Goal: Obtain resource: Download file/media

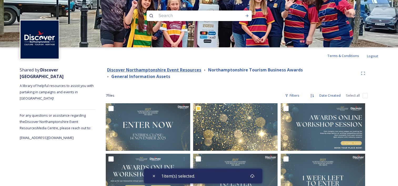
click at [171, 70] on strong "Discover Northamptonshire Event Resources" at bounding box center [154, 70] width 94 height 6
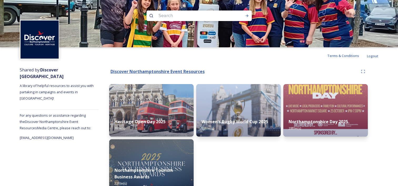
click at [175, 73] on strong "Discover Northamptonshire Event Resources" at bounding box center [157, 72] width 94 height 6
click at [49, 77] on strong "Discover [GEOGRAPHIC_DATA]" at bounding box center [42, 73] width 44 height 12
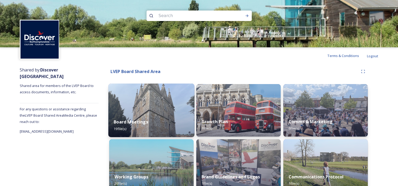
scroll to position [26, 0]
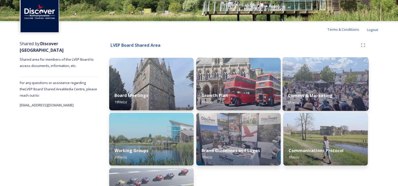
click at [304, 79] on img at bounding box center [325, 84] width 86 height 54
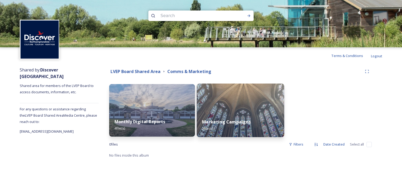
click at [206, 106] on img at bounding box center [241, 111] width 88 height 54
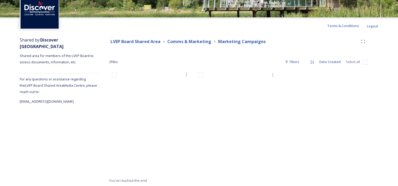
scroll to position [30, 0]
click at [199, 40] on strong "Comms & Marketing" at bounding box center [189, 41] width 44 height 6
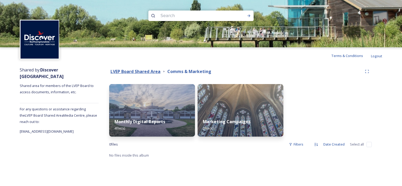
click at [156, 71] on strong "LVEP Board Shared Area" at bounding box center [135, 72] width 50 height 6
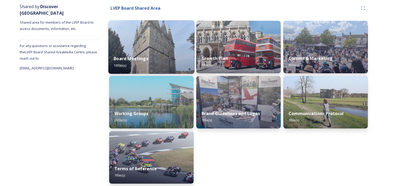
scroll to position [66, 0]
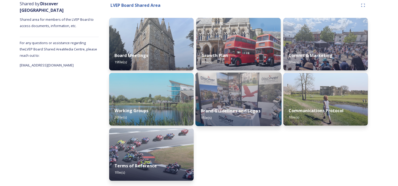
click at [237, 94] on img at bounding box center [238, 100] width 86 height 54
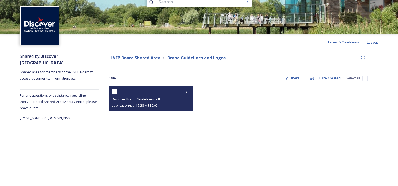
scroll to position [26, 0]
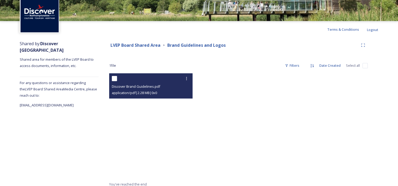
click at [160, 86] on div "Discover Brand Guidelines.pdf" at bounding box center [151, 86] width 79 height 6
click at [152, 85] on span "Discover Brand Guidelines.pdf" at bounding box center [136, 86] width 48 height 5
click at [110, 85] on div "Discover Brand Guidelines.pdf application/pdf | 2.28 MB | 0 x 0" at bounding box center [150, 85] width 83 height 25
click at [114, 80] on input "checkbox" at bounding box center [114, 78] width 5 height 5
checkbox input "true"
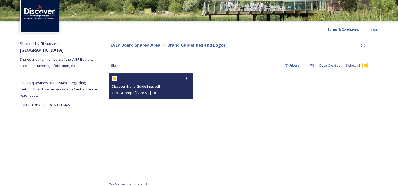
checkbox input "true"
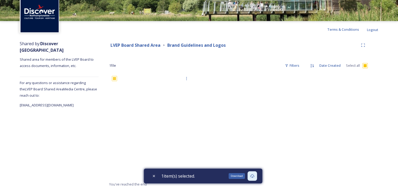
click at [254, 176] on icon at bounding box center [252, 176] width 4 height 4
click at [148, 45] on strong "LVEP Board Shared Area" at bounding box center [135, 45] width 50 height 6
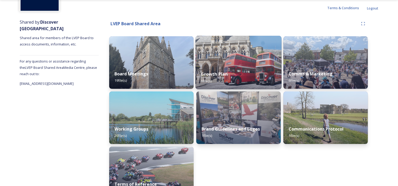
scroll to position [53, 0]
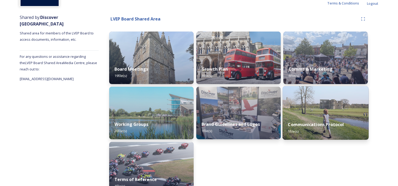
click at [301, 109] on img at bounding box center [325, 113] width 86 height 54
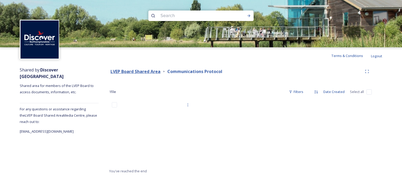
click at [152, 71] on strong "LVEP Board Shared Area" at bounding box center [135, 72] width 50 height 6
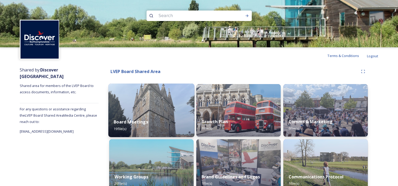
click at [139, 116] on div "Board Meetings 19 file(s)" at bounding box center [151, 125] width 86 height 24
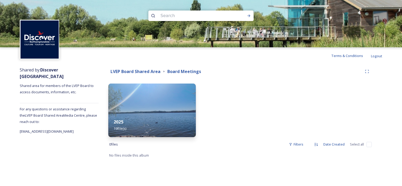
click at [168, 122] on div "2025 19 file(s)" at bounding box center [152, 125] width 88 height 24
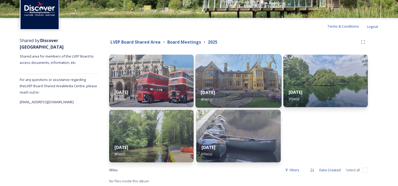
scroll to position [30, 0]
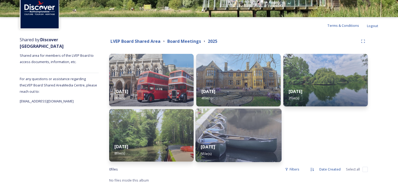
click at [228, 120] on img at bounding box center [238, 136] width 86 height 54
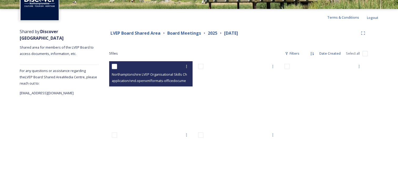
scroll to position [26, 0]
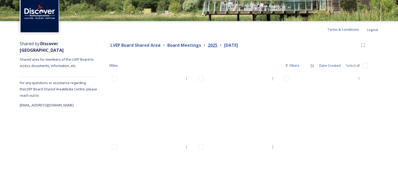
click at [211, 45] on strong "2025" at bounding box center [212, 45] width 9 height 6
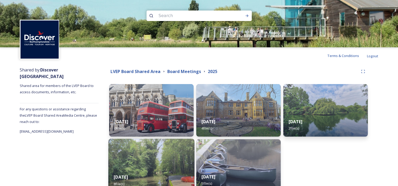
click at [172, 151] on img at bounding box center [151, 166] width 86 height 54
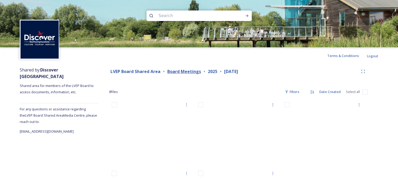
click at [185, 69] on strong "Board Meetings" at bounding box center [184, 72] width 34 height 6
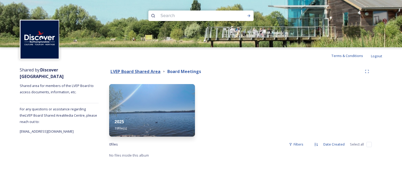
click at [151, 72] on strong "LVEP Board Shared Area" at bounding box center [135, 72] width 50 height 6
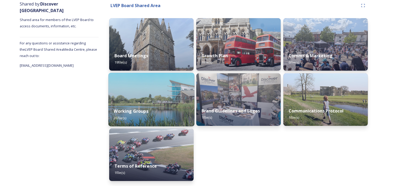
scroll to position [66, 0]
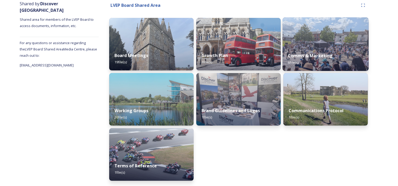
click at [323, 59] on div "Comms & Marketing 6 file(s)" at bounding box center [325, 59] width 86 height 24
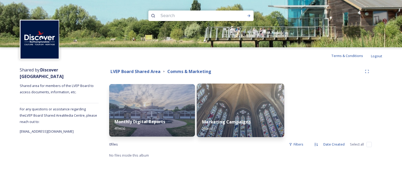
click at [229, 126] on div "Marketing Campaigns 2 file(s)" at bounding box center [241, 125] width 88 height 24
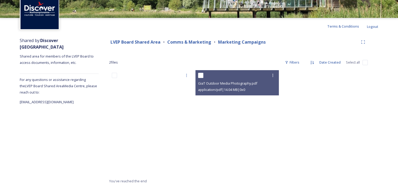
scroll to position [30, 0]
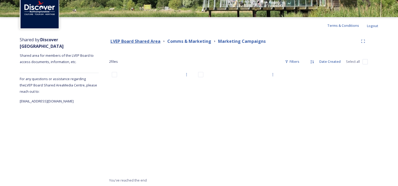
click at [152, 39] on strong "LVEP Board Shared Area" at bounding box center [135, 41] width 50 height 6
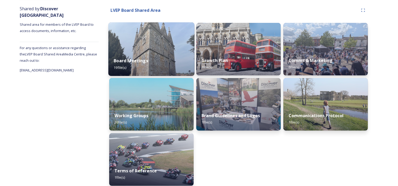
scroll to position [66, 0]
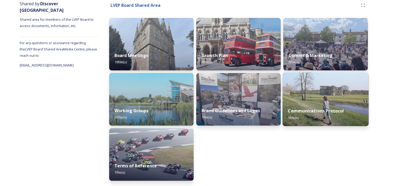
click at [307, 96] on img at bounding box center [325, 100] width 86 height 54
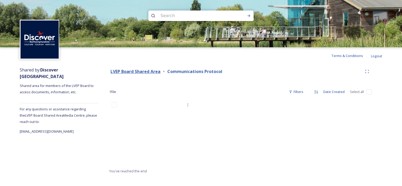
click at [148, 71] on strong "LVEP Board Shared Area" at bounding box center [135, 72] width 50 height 6
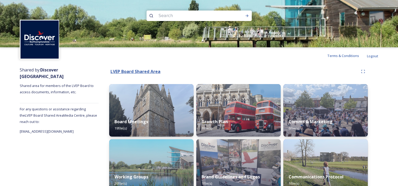
click at [148, 71] on strong "LVEP Board Shared Area" at bounding box center [135, 72] width 50 height 6
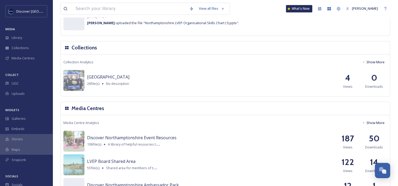
scroll to position [525, 0]
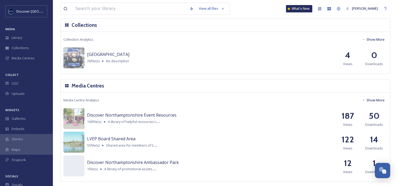
click at [133, 164] on span "Discover Northamptonshire Ambassador Pack" at bounding box center [133, 163] width 92 height 6
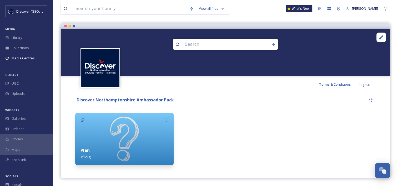
scroll to position [42, 0]
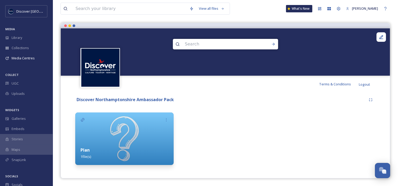
click at [101, 143] on div "Plan 1 file(s)" at bounding box center [124, 153] width 98 height 23
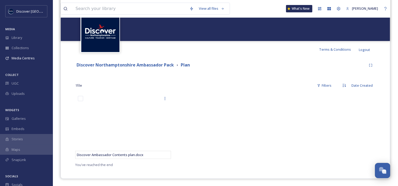
scroll to position [76, 0]
click at [140, 66] on strong "Discover Northamptonshire Ambassador Pack" at bounding box center [124, 65] width 97 height 6
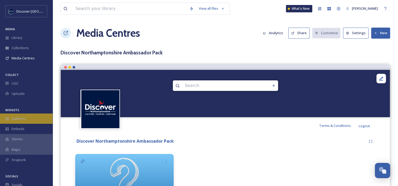
click at [12, 120] on span "Galleries" at bounding box center [19, 118] width 14 height 5
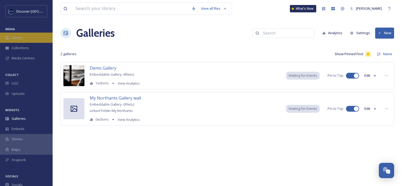
click at [27, 35] on div "Library" at bounding box center [26, 38] width 53 height 10
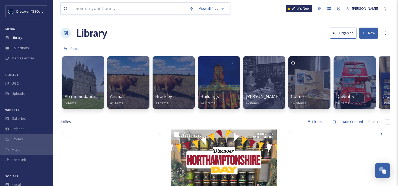
click at [124, 12] on input at bounding box center [130, 9] width 114 height 12
type input "logo"
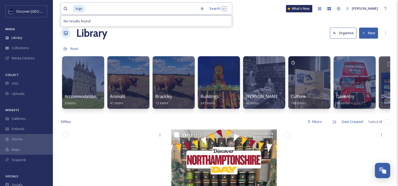
click at [124, 12] on input at bounding box center [141, 9] width 112 height 12
click at [80, 12] on span "logo" at bounding box center [79, 9] width 12 height 8
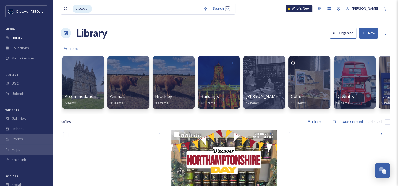
click at [253, 34] on div "Library Organise New" at bounding box center [224, 33] width 329 height 16
click at [20, 122] on div "Galleries" at bounding box center [26, 119] width 53 height 10
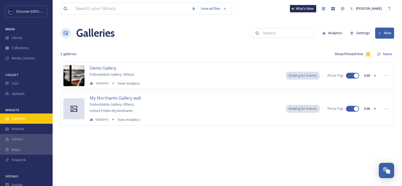
click at [28, 116] on div "Galleries" at bounding box center [26, 119] width 53 height 10
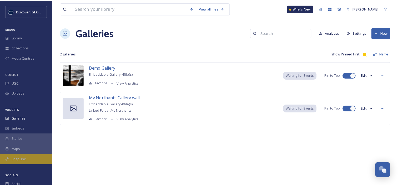
scroll to position [16, 0]
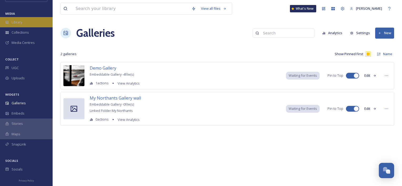
click at [23, 21] on div "Library" at bounding box center [26, 22] width 53 height 10
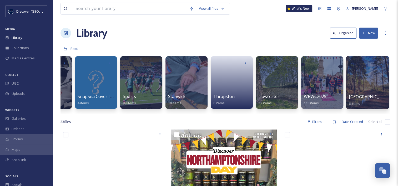
click at [360, 78] on div at bounding box center [367, 83] width 43 height 54
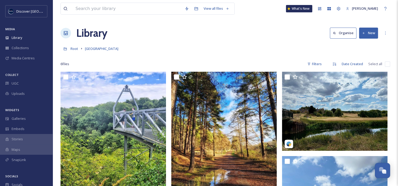
click at [74, 51] on link "Root" at bounding box center [74, 48] width 8 height 6
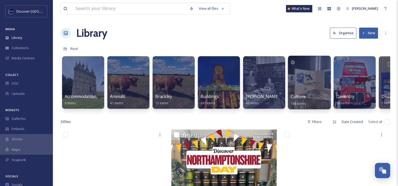
click at [294, 86] on div at bounding box center [309, 83] width 43 height 54
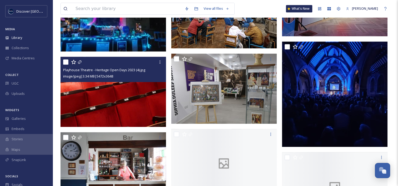
scroll to position [499, 0]
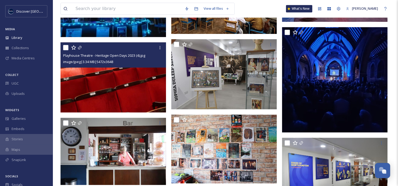
click at [119, 78] on img at bounding box center [112, 77] width 105 height 70
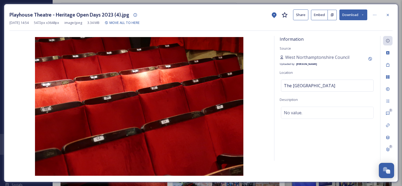
click at [354, 16] on button "Download" at bounding box center [353, 14] width 28 height 11
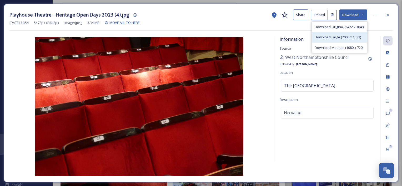
click at [340, 39] on span "Download Large (2000 x 1333)" at bounding box center [337, 37] width 46 height 5
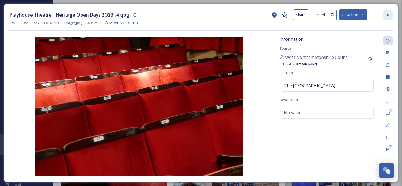
click at [385, 14] on div at bounding box center [387, 14] width 9 height 9
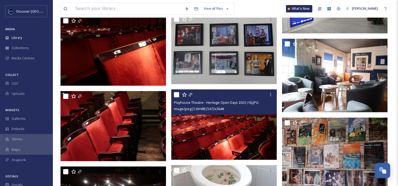
scroll to position [683, 0]
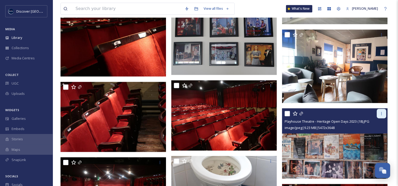
click at [381, 114] on icon at bounding box center [381, 113] width 4 height 4
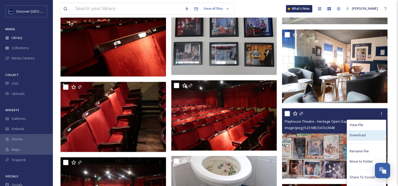
click at [365, 135] on div "Download" at bounding box center [366, 135] width 39 height 10
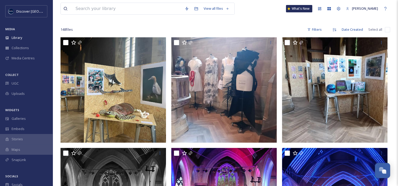
scroll to position [0, 0]
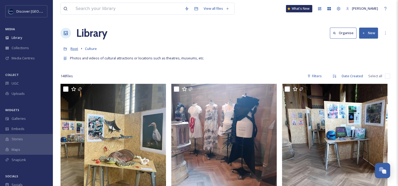
click at [78, 49] on span "Root" at bounding box center [74, 48] width 8 height 5
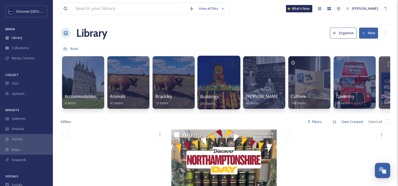
click at [211, 77] on div at bounding box center [218, 83] width 43 height 54
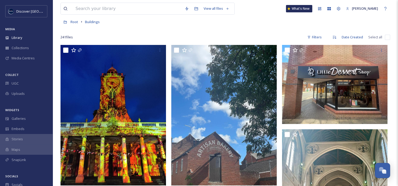
scroll to position [26, 0]
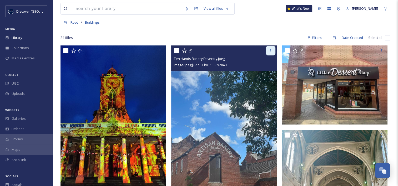
click at [270, 49] on icon at bounding box center [270, 50] width 1 height 3
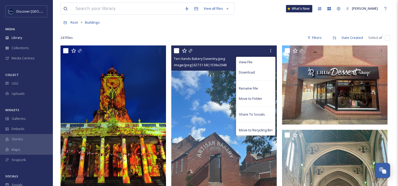
click at [255, 75] on div "Download" at bounding box center [255, 72] width 39 height 10
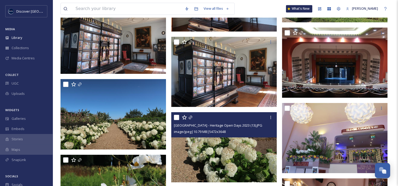
scroll to position [2760, 0]
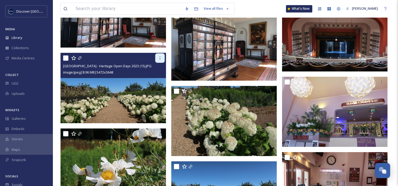
click at [157, 59] on div at bounding box center [159, 57] width 9 height 9
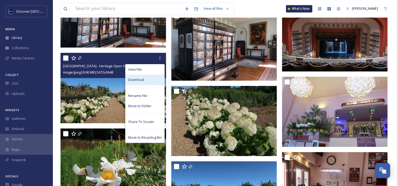
click at [141, 81] on span "Download" at bounding box center [136, 79] width 16 height 5
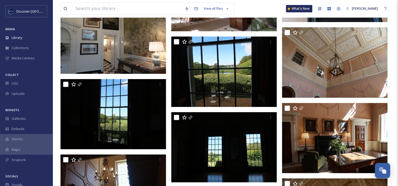
scroll to position [3995, 0]
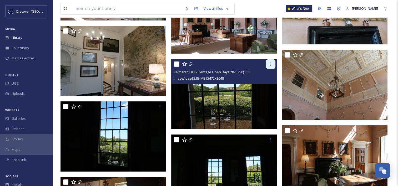
click at [270, 65] on icon at bounding box center [270, 64] width 1 height 3
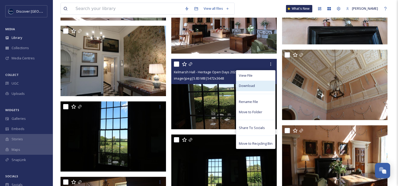
click at [251, 88] on span "Download" at bounding box center [247, 85] width 16 height 5
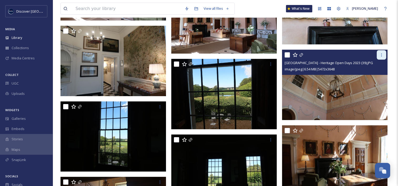
click at [380, 58] on div at bounding box center [380, 54] width 9 height 9
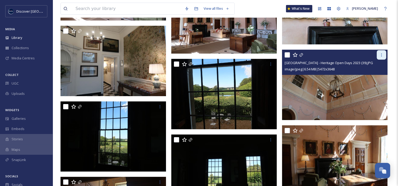
click at [382, 54] on icon at bounding box center [381, 55] width 4 height 4
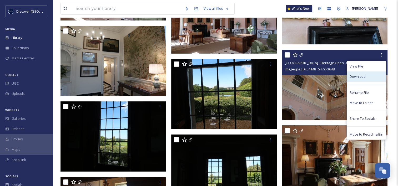
click at [361, 78] on span "Download" at bounding box center [357, 76] width 16 height 5
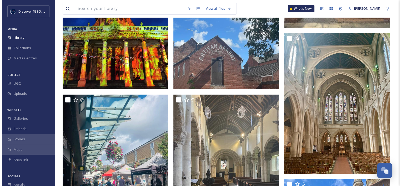
scroll to position [0, 0]
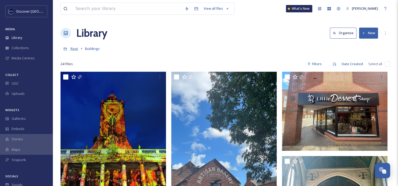
click at [77, 50] on span "Root" at bounding box center [74, 48] width 8 height 5
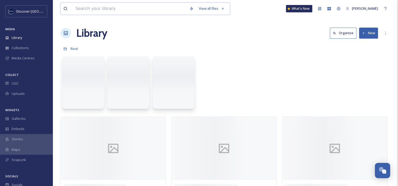
click at [125, 12] on input at bounding box center [130, 9] width 114 height 12
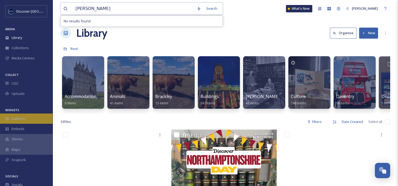
type input "[PERSON_NAME]"
click at [29, 117] on div "Galleries" at bounding box center [26, 119] width 53 height 10
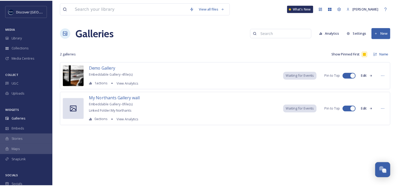
scroll to position [16, 0]
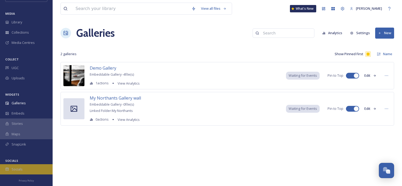
click at [17, 168] on span "Socials" at bounding box center [17, 169] width 11 height 5
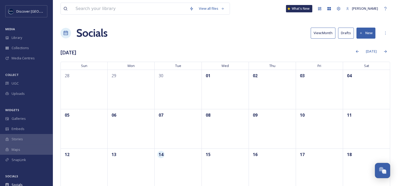
click at [24, 142] on div "Stories" at bounding box center [26, 139] width 53 height 10
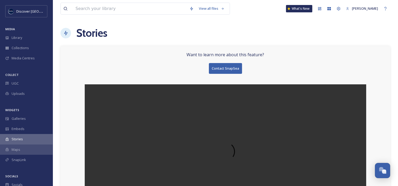
scroll to position [44, 0]
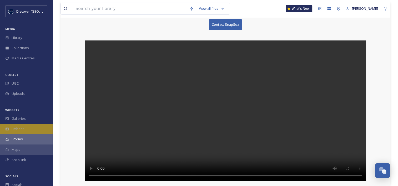
click at [27, 129] on div "Embeds" at bounding box center [26, 129] width 53 height 10
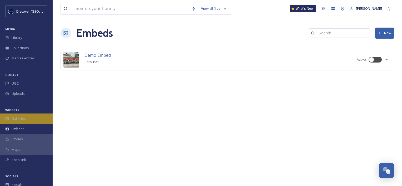
click at [27, 123] on div "Galleries" at bounding box center [26, 119] width 53 height 10
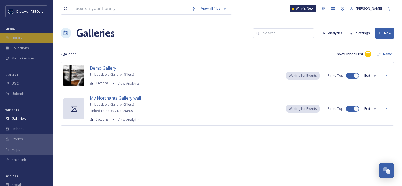
click at [29, 40] on div "Library" at bounding box center [26, 38] width 53 height 10
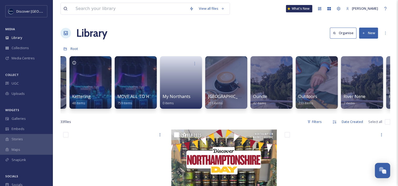
scroll to position [0, 579]
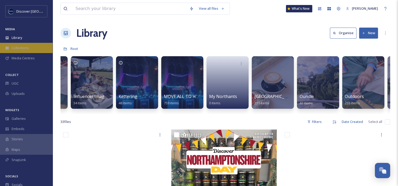
click at [24, 45] on div "Collections" at bounding box center [26, 48] width 53 height 10
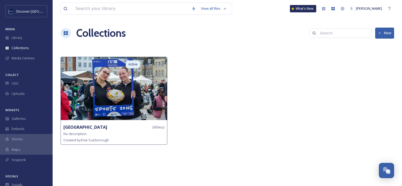
click at [105, 89] on img at bounding box center [114, 88] width 106 height 63
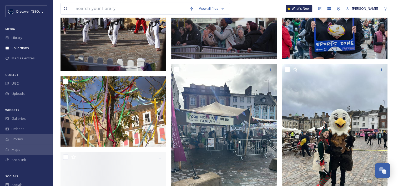
scroll to position [180, 0]
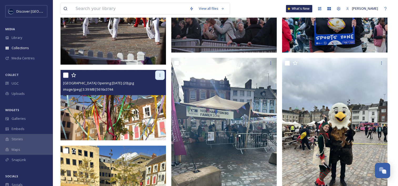
click at [160, 77] on icon at bounding box center [160, 75] width 4 height 4
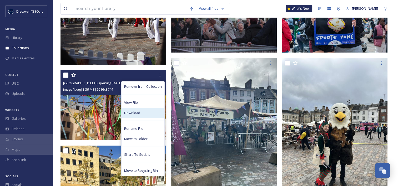
click at [137, 114] on span "Download" at bounding box center [132, 112] width 16 height 5
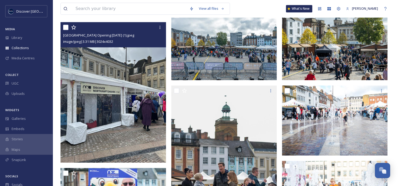
scroll to position [447, 0]
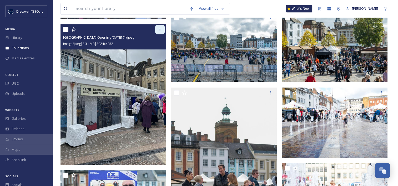
click at [160, 31] on icon at bounding box center [160, 29] width 4 height 4
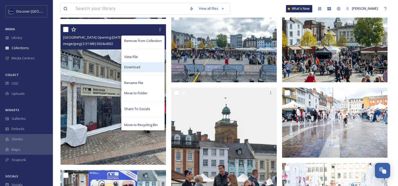
click at [137, 70] on div "Download" at bounding box center [142, 67] width 43 height 10
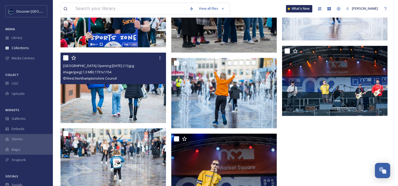
scroll to position [641, 0]
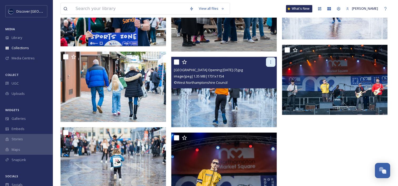
click at [269, 63] on icon at bounding box center [270, 62] width 4 height 4
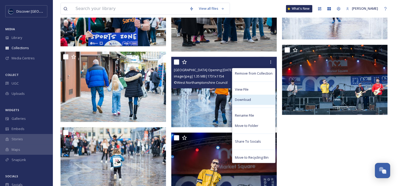
click at [247, 101] on span "Download" at bounding box center [243, 99] width 16 height 5
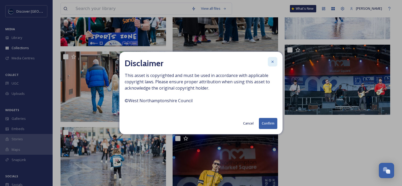
click at [273, 60] on icon at bounding box center [272, 62] width 4 height 4
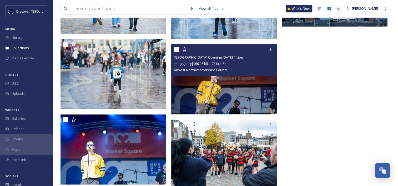
scroll to position [730, 0]
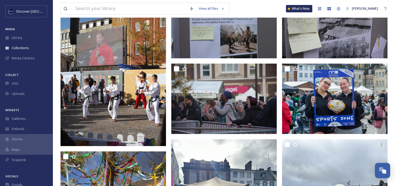
scroll to position [0, 0]
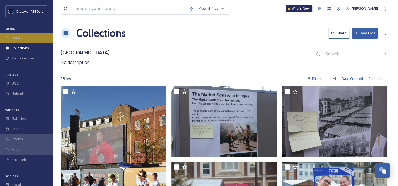
click at [29, 38] on div "Library" at bounding box center [26, 38] width 53 height 10
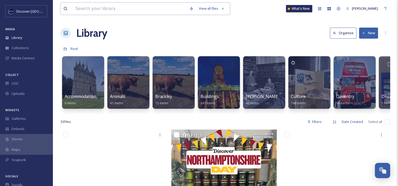
click at [99, 12] on input at bounding box center [130, 9] width 114 height 12
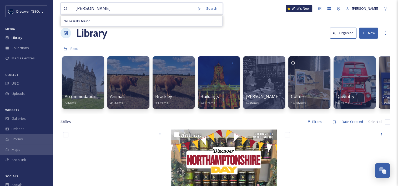
type input "[PERSON_NAME]"
